Goal: Task Accomplishment & Management: Use online tool/utility

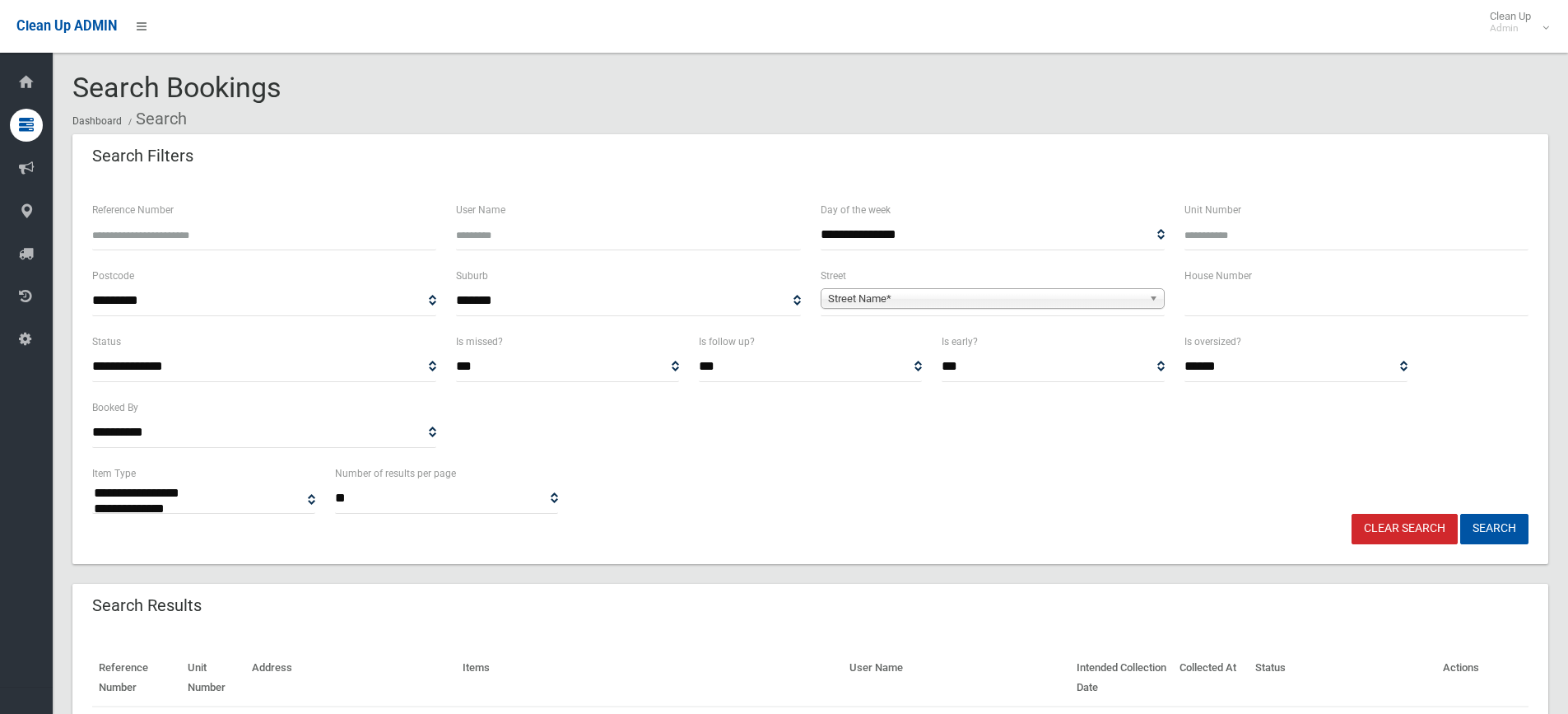
select select
click at [1209, 303] on input "text" at bounding box center [1356, 300] width 344 height 30
type input "**"
click at [969, 295] on span "Street Name*" at bounding box center [986, 299] width 315 height 20
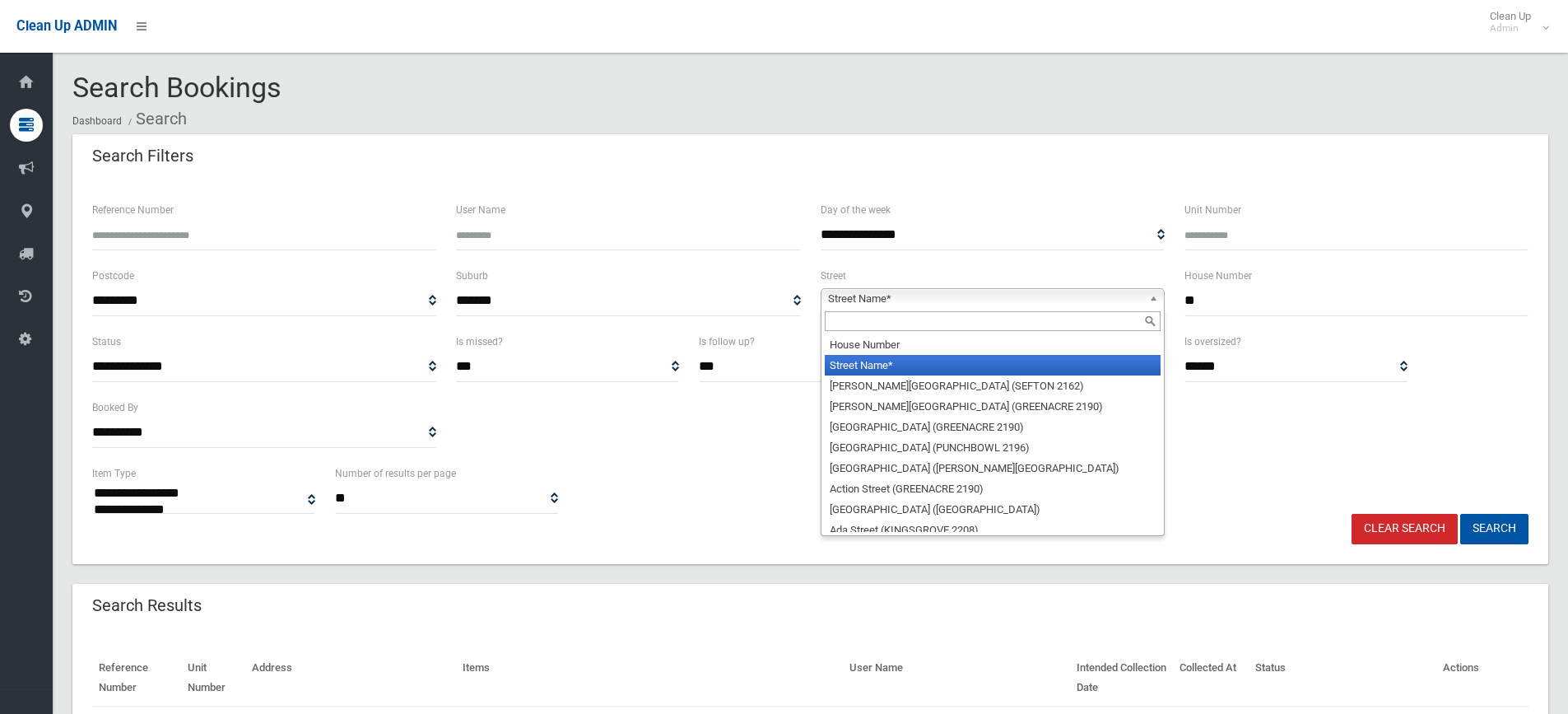
click at [862, 320] on input "text" at bounding box center [992, 320] width 335 height 20
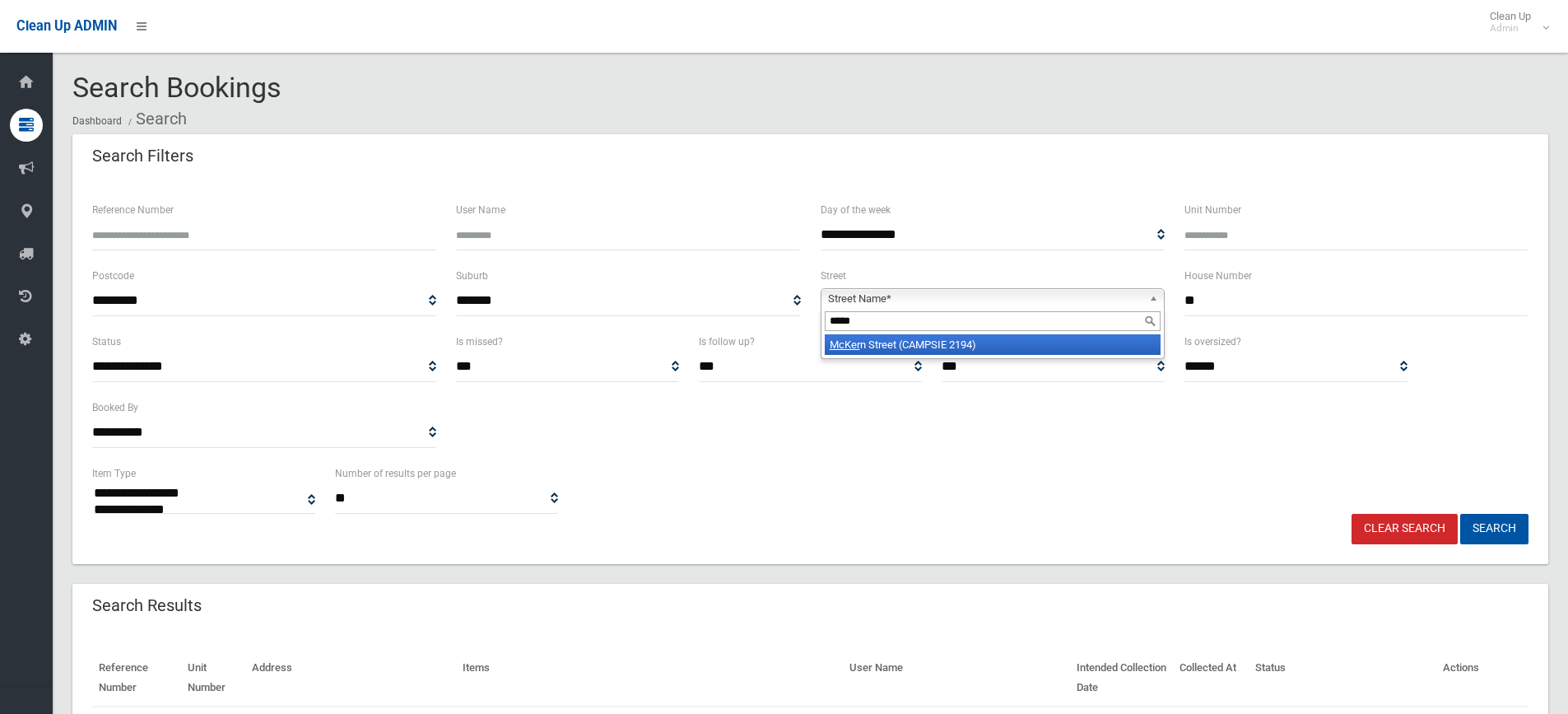
type input "*****"
click at [897, 337] on li "[GEOGRAPHIC_DATA] (CAMPSIE 2194)" at bounding box center [992, 345] width 335 height 21
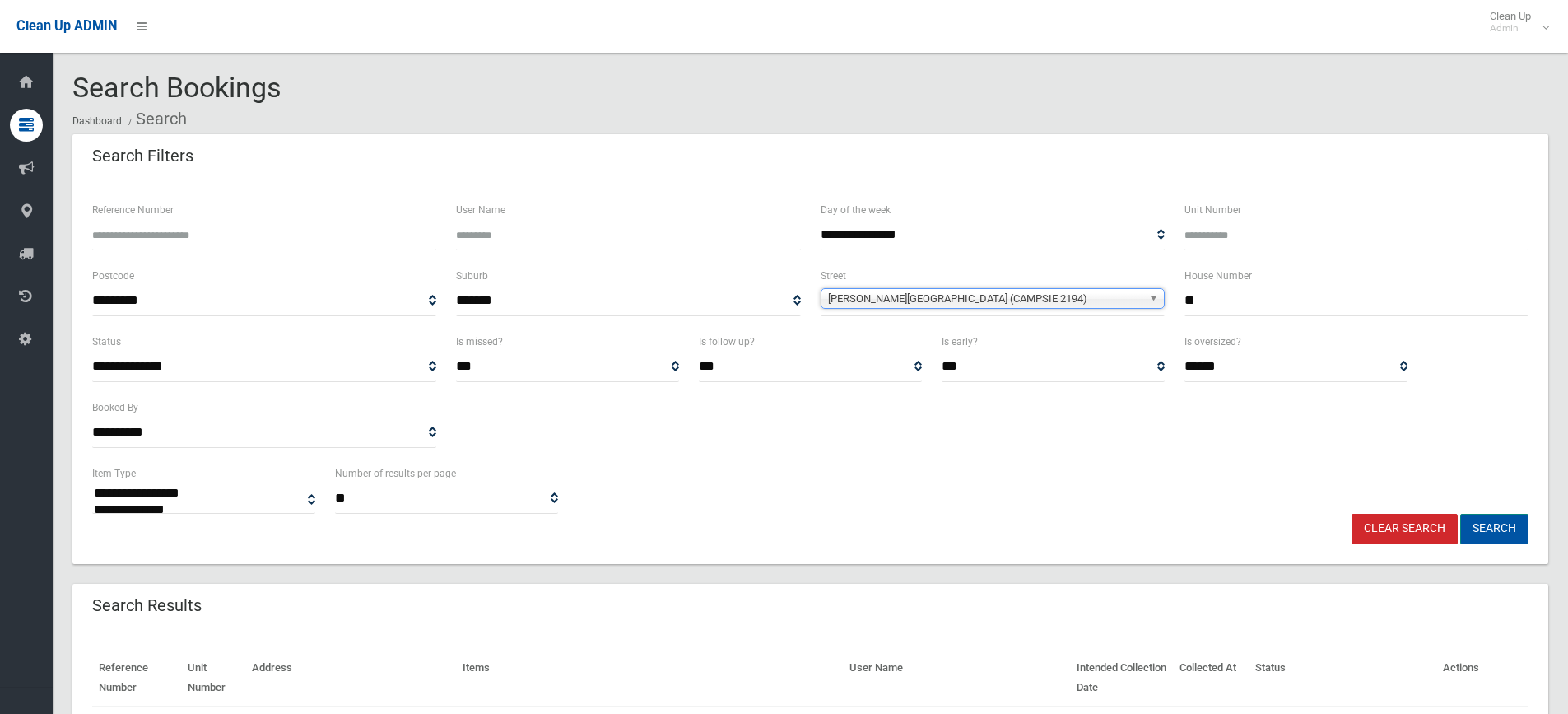
click at [1493, 520] on button "Search" at bounding box center [1494, 528] width 69 height 30
select select
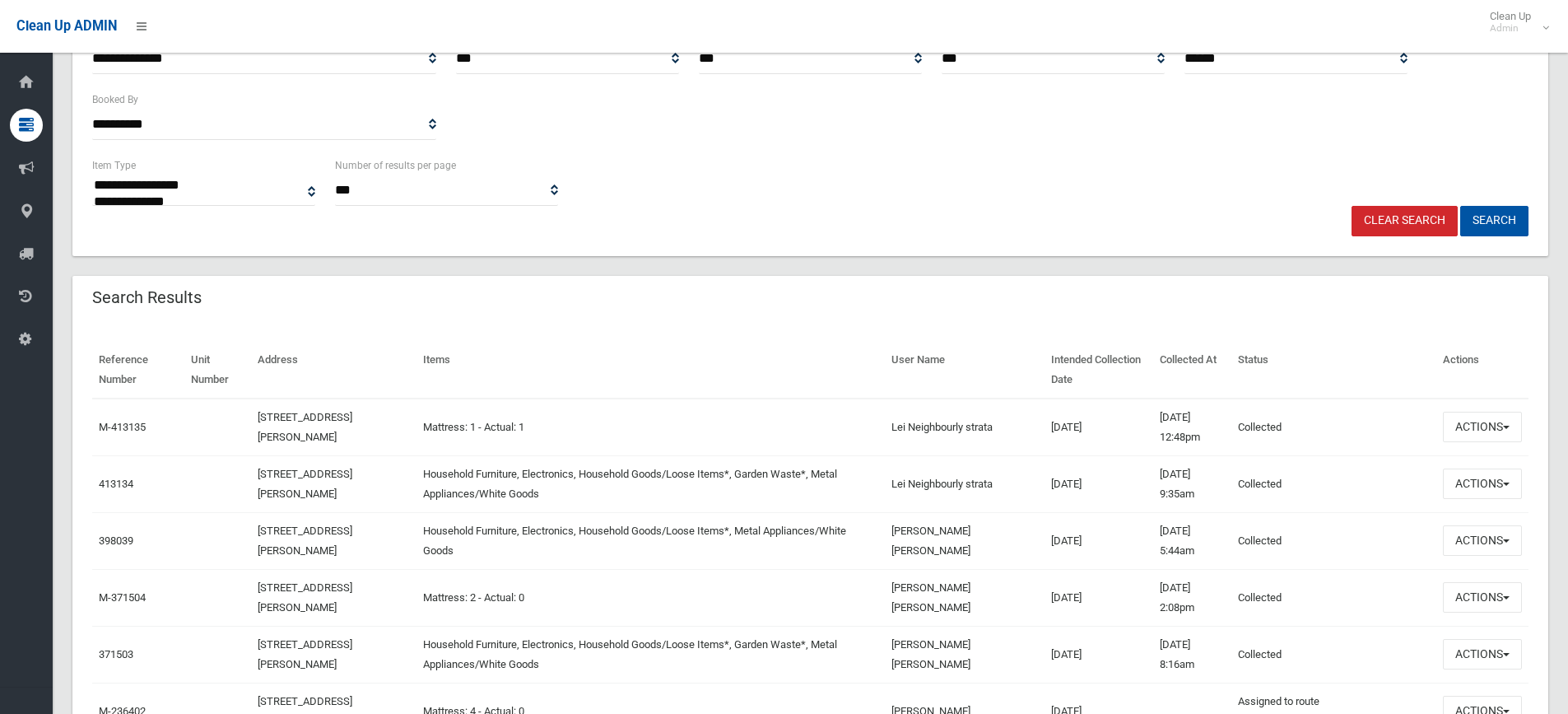
scroll to position [384, 0]
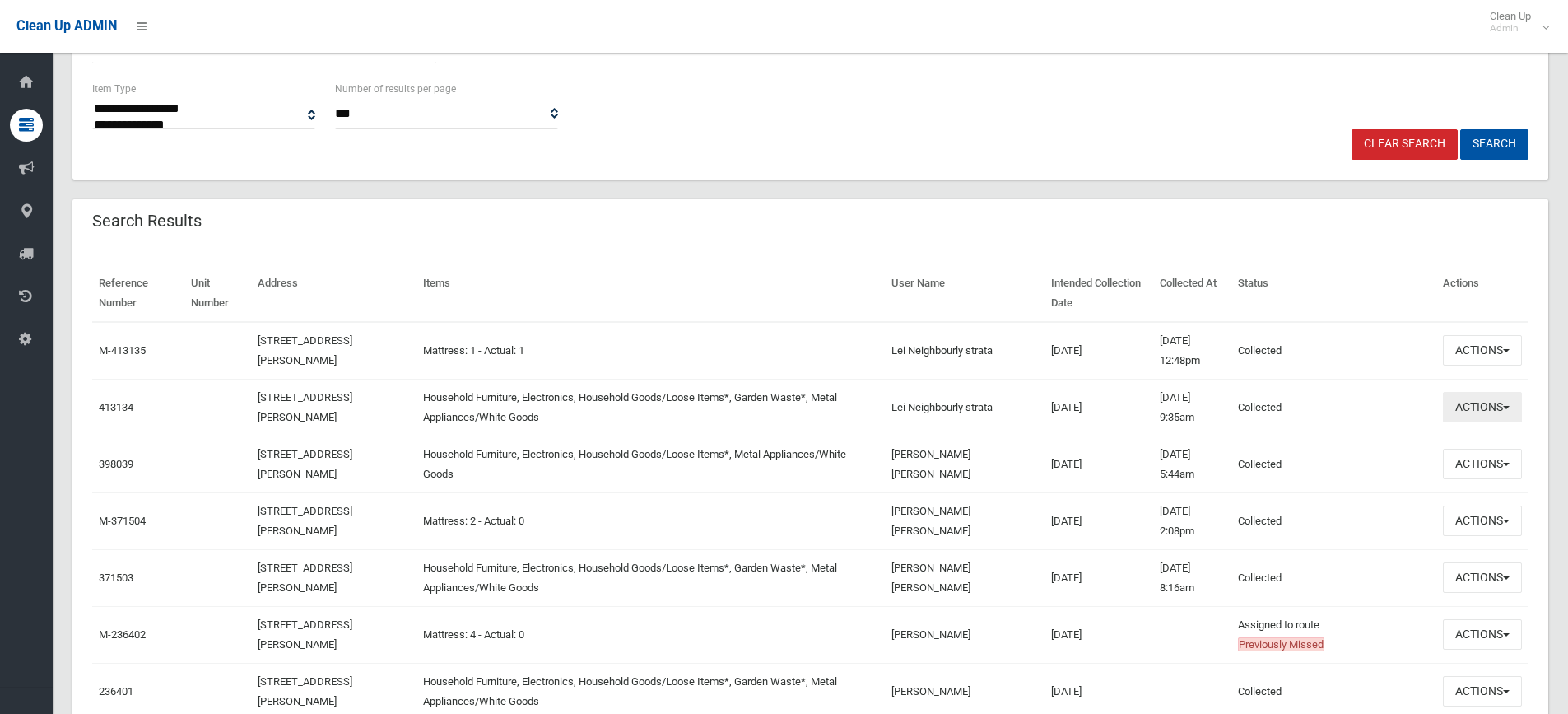
click at [1486, 416] on button "Actions" at bounding box center [1483, 407] width 79 height 30
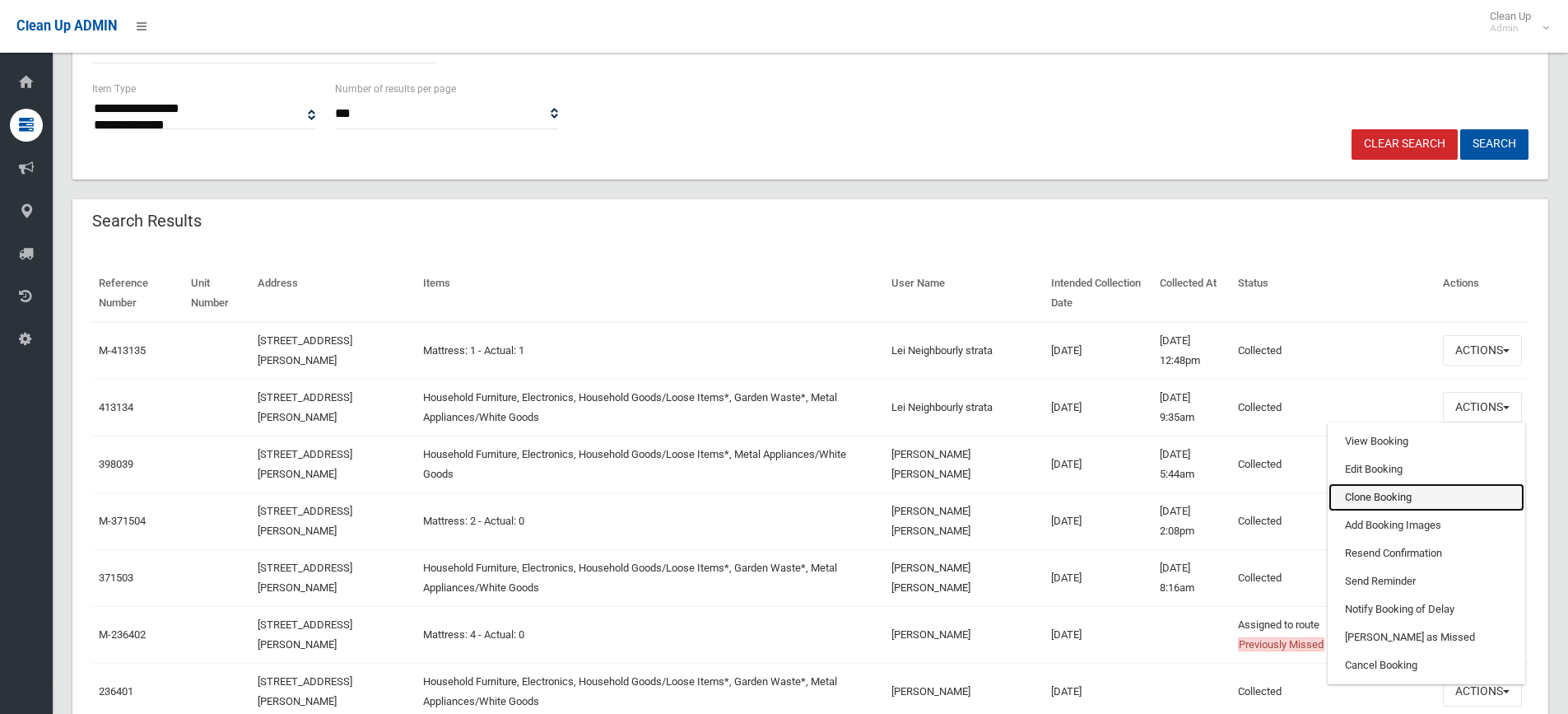
click at [1388, 500] on link "Clone Booking" at bounding box center [1427, 497] width 196 height 28
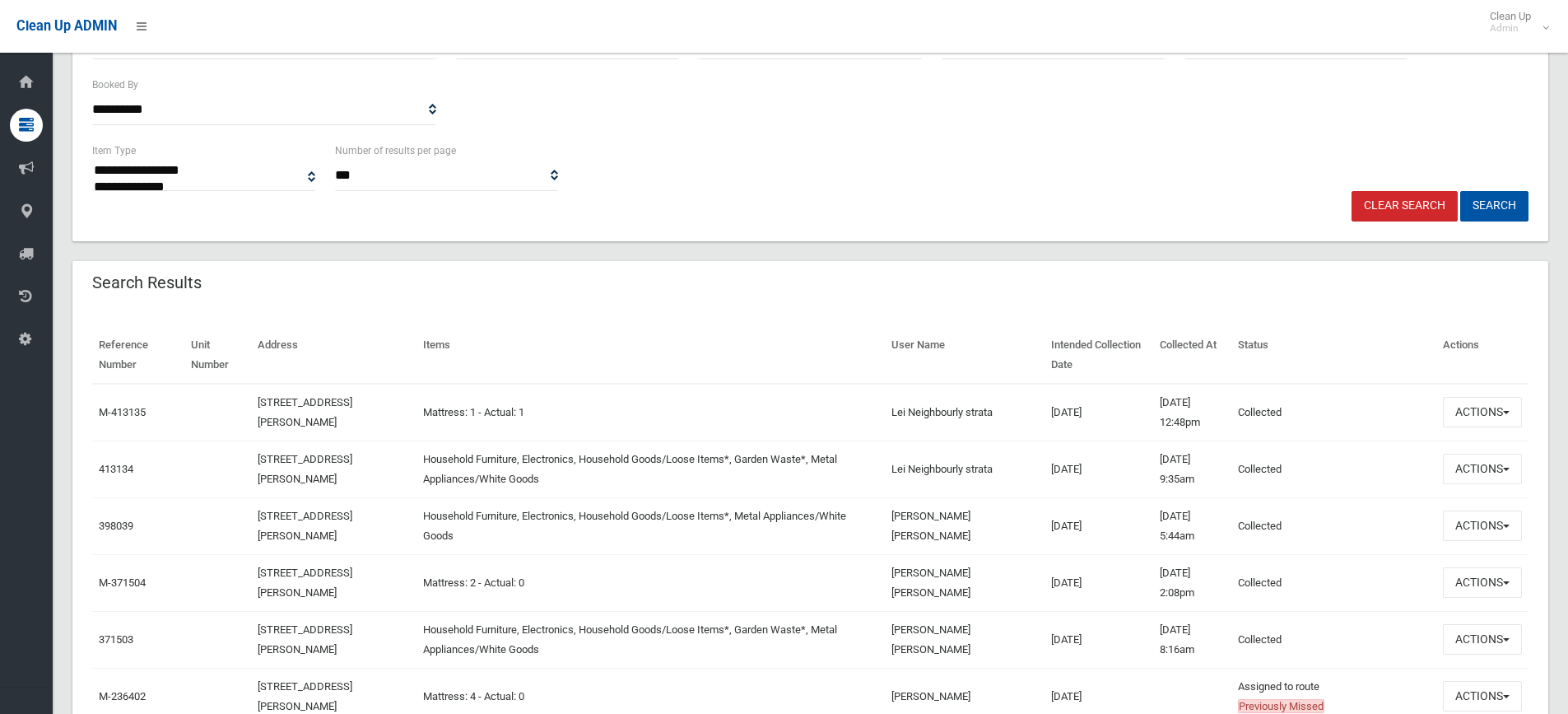
scroll to position [302, 0]
